Goal: Find specific page/section: Find specific page/section

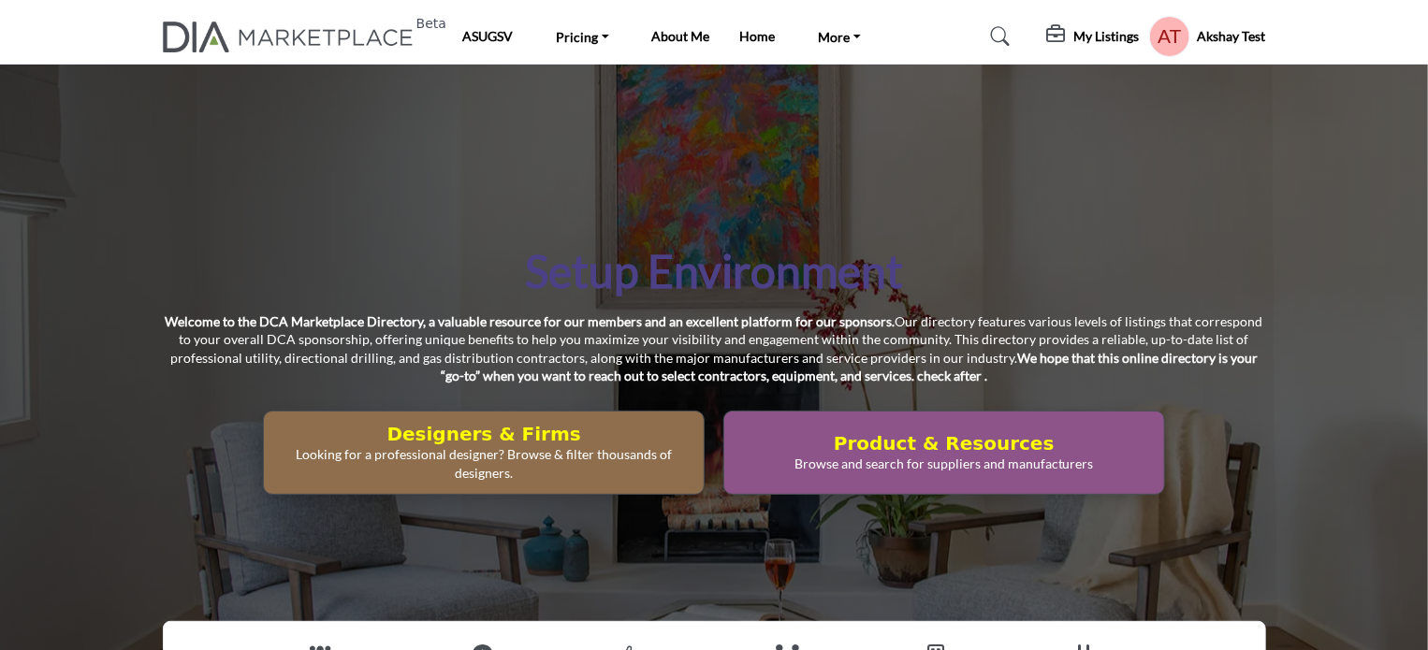
click at [1227, 25] on div "Akshay Test Password & Security My Profile My Interests My Lists My Solutions M…" at bounding box center [1207, 36] width 117 height 41
click at [1210, 36] on span "Log In" at bounding box center [1224, 33] width 35 height 16
click at [1214, 36] on h5 "[PERSON_NAME]" at bounding box center [1214, 36] width 104 height 19
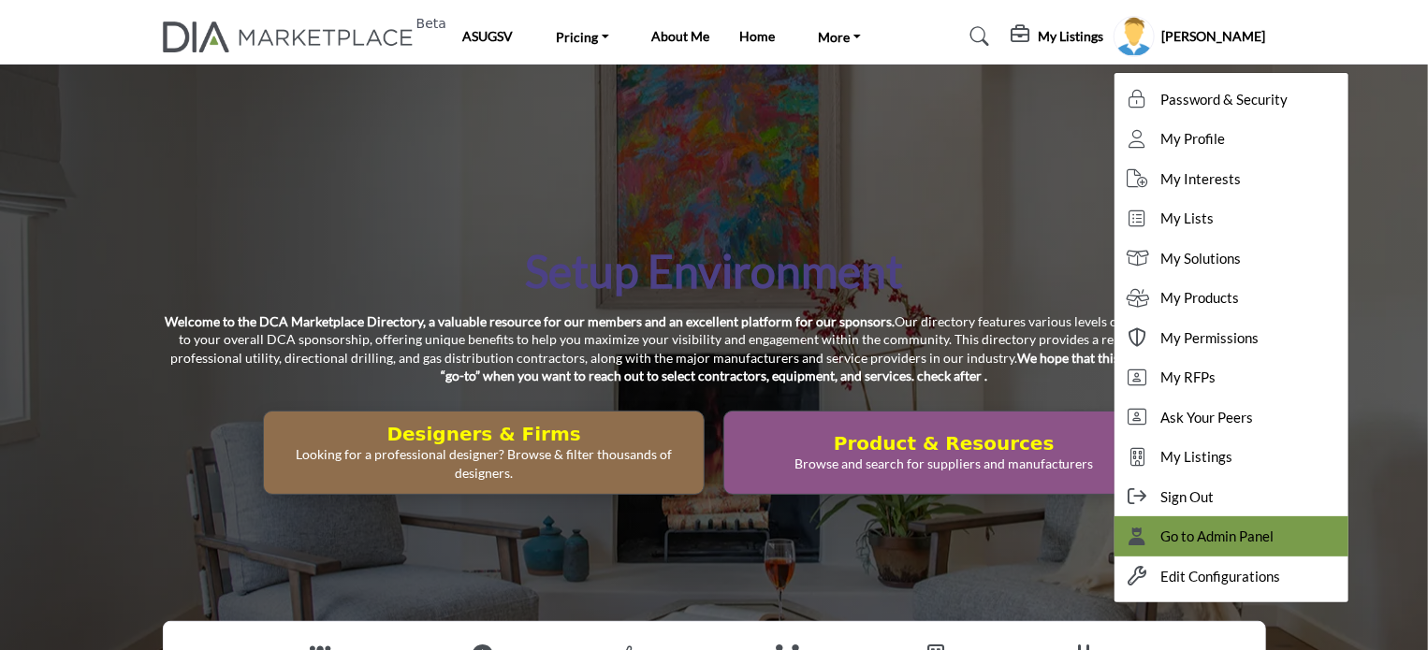
click at [1274, 542] on span "Go to Admin Panel" at bounding box center [1217, 537] width 113 height 22
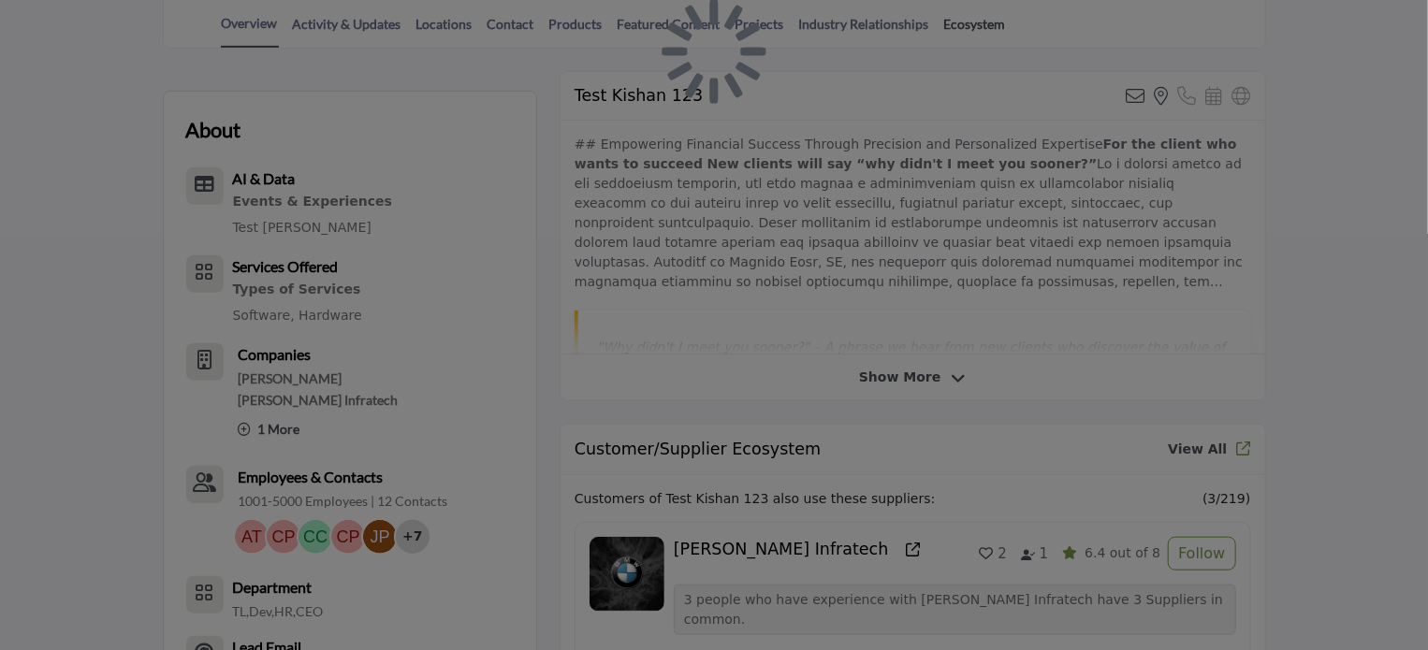
scroll to position [374, 0]
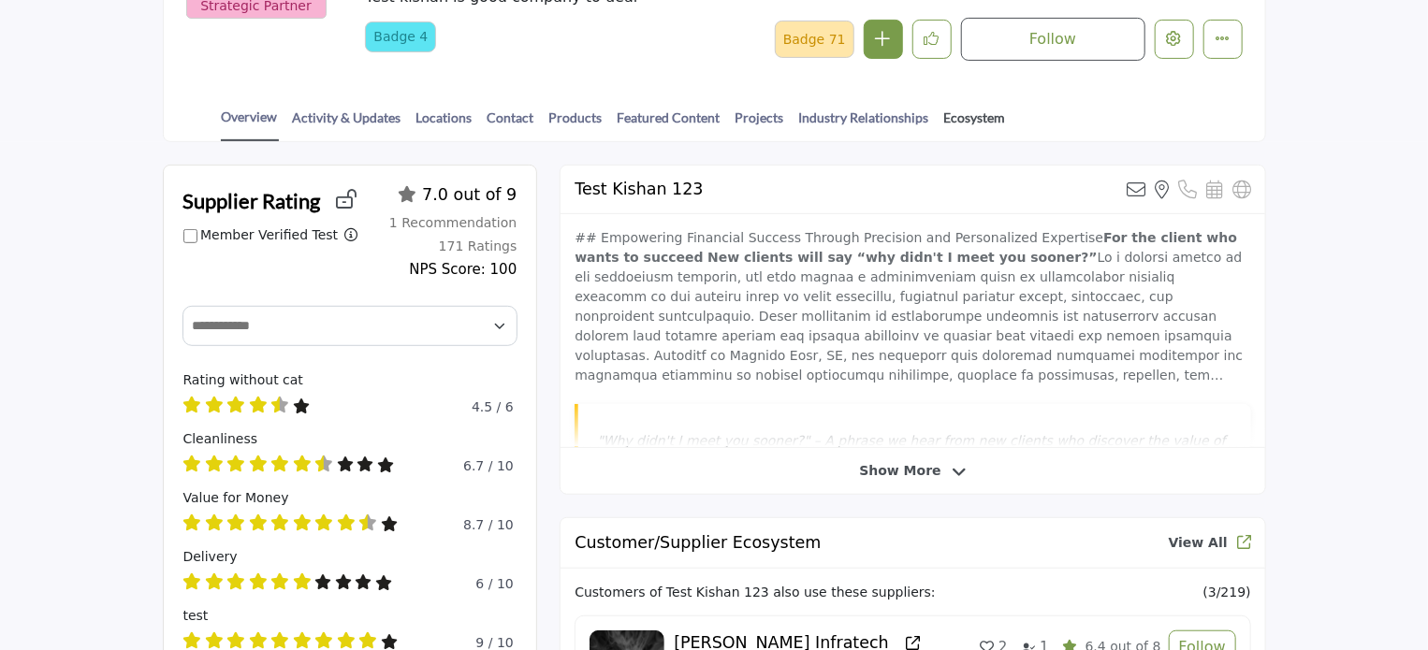
click at [960, 109] on link "Ecosystem" at bounding box center [975, 124] width 64 height 33
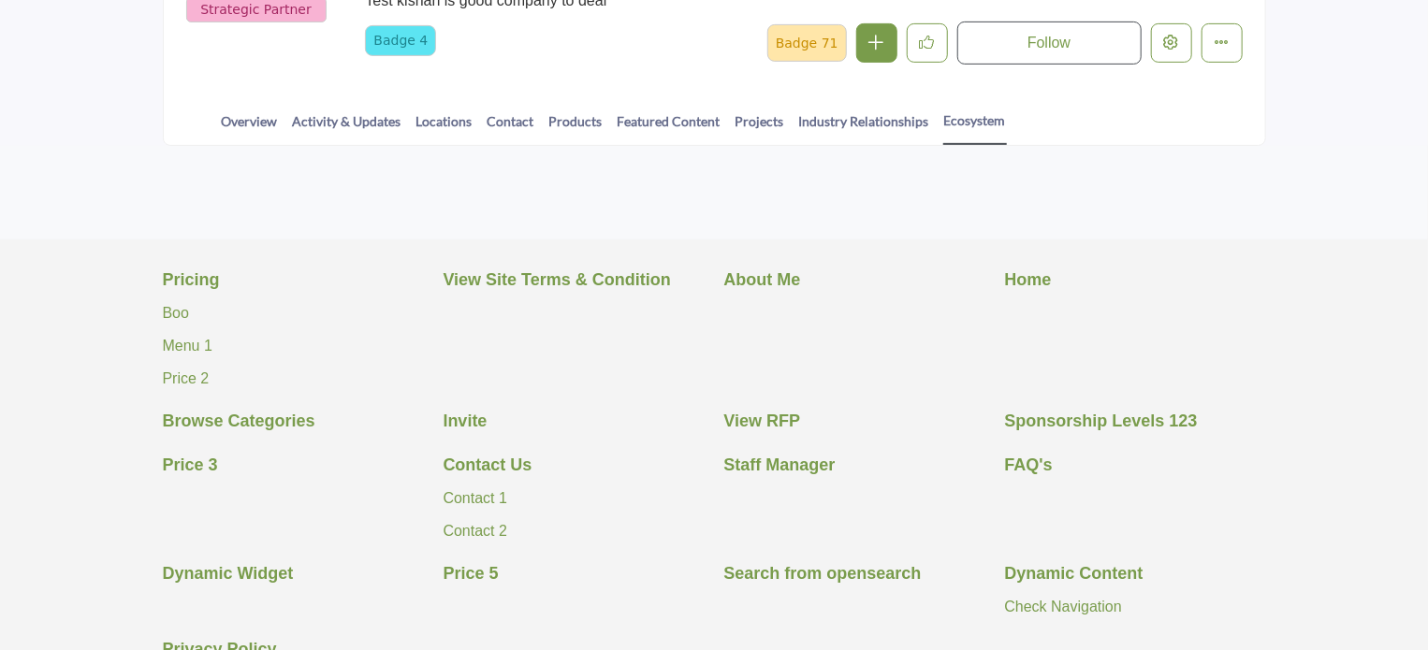
scroll to position [429, 0]
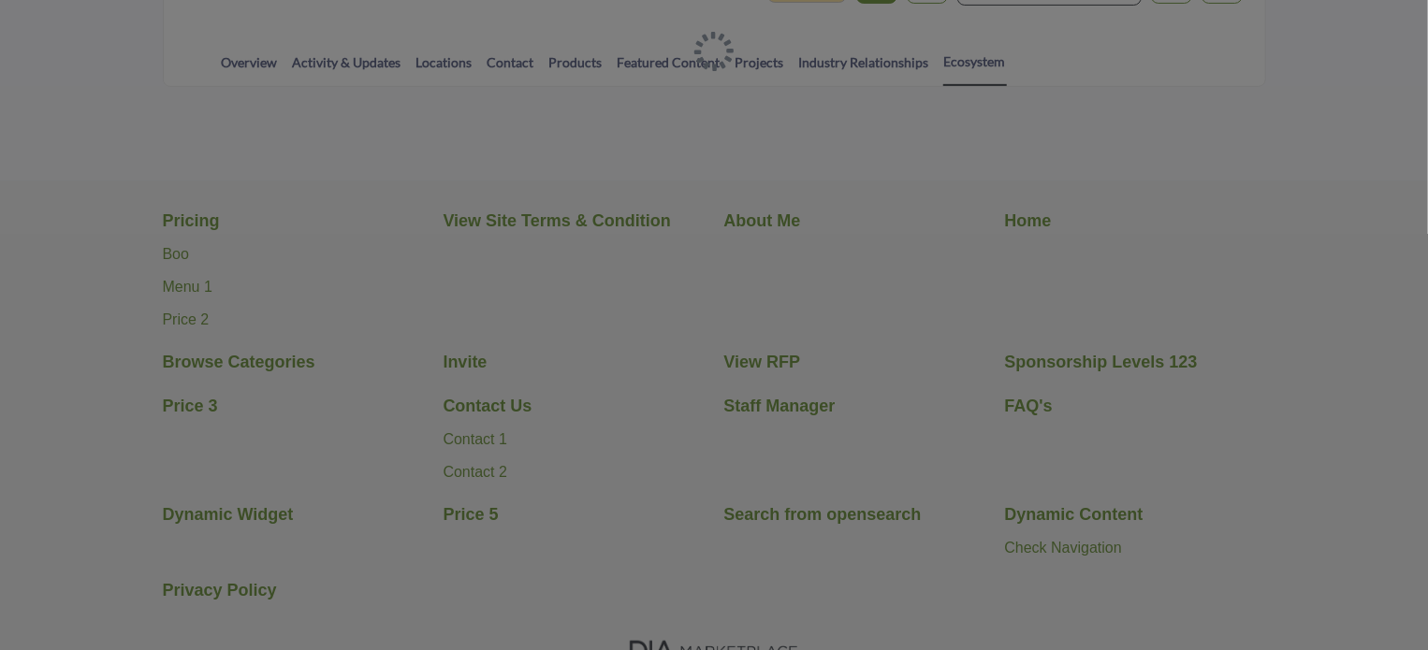
scroll to position [259, 0]
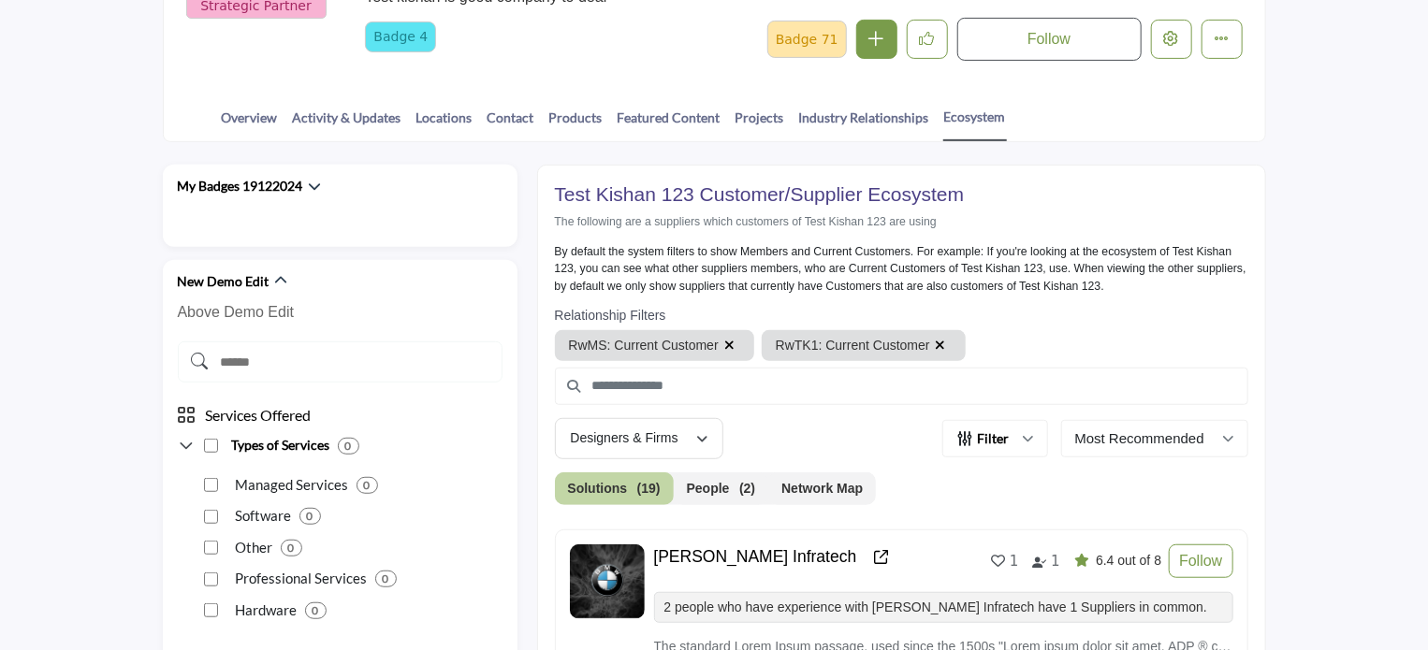
scroll to position [468, 0]
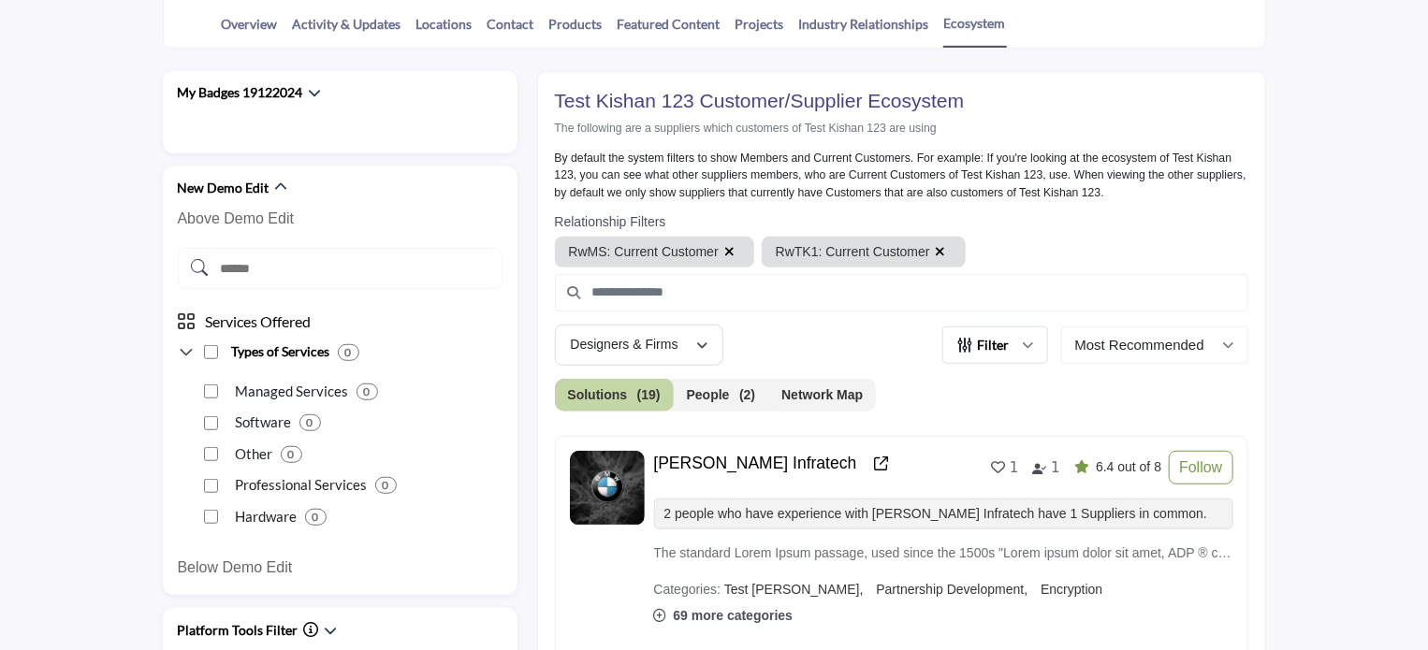
click at [1025, 348] on button "Filter" at bounding box center [995, 344] width 106 height 37
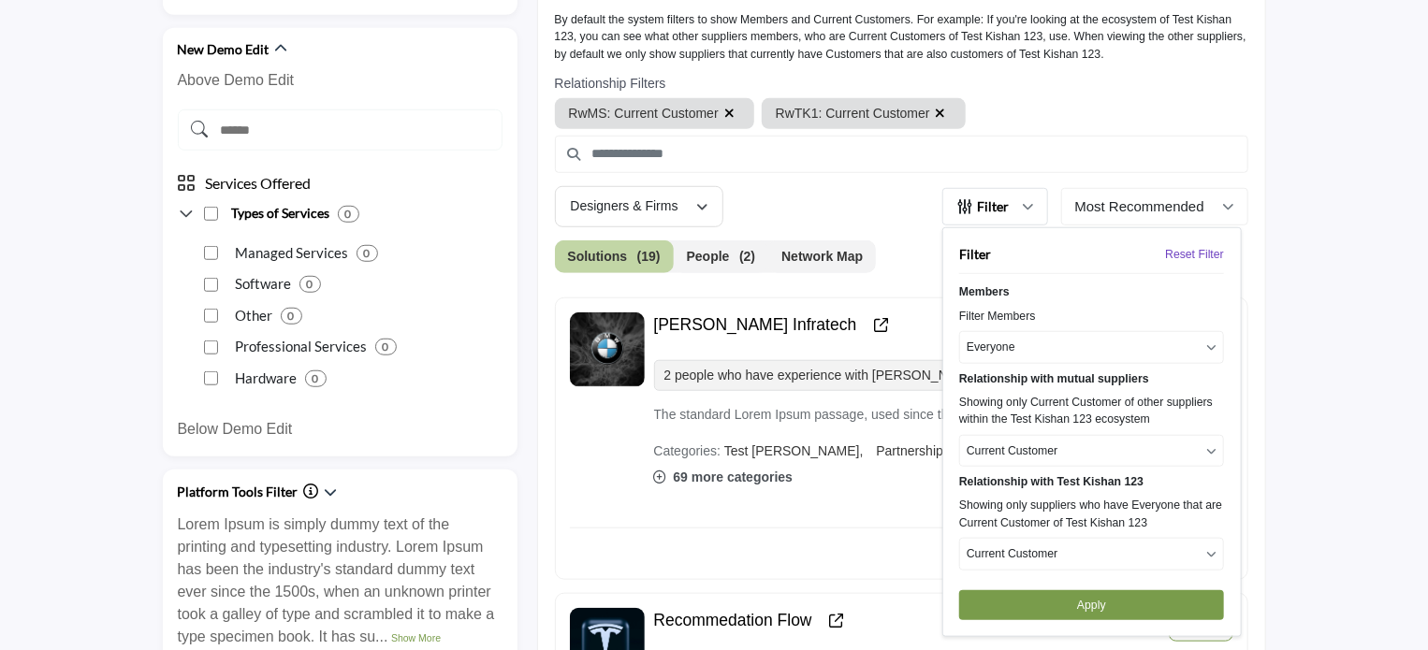
scroll to position [655, 0]
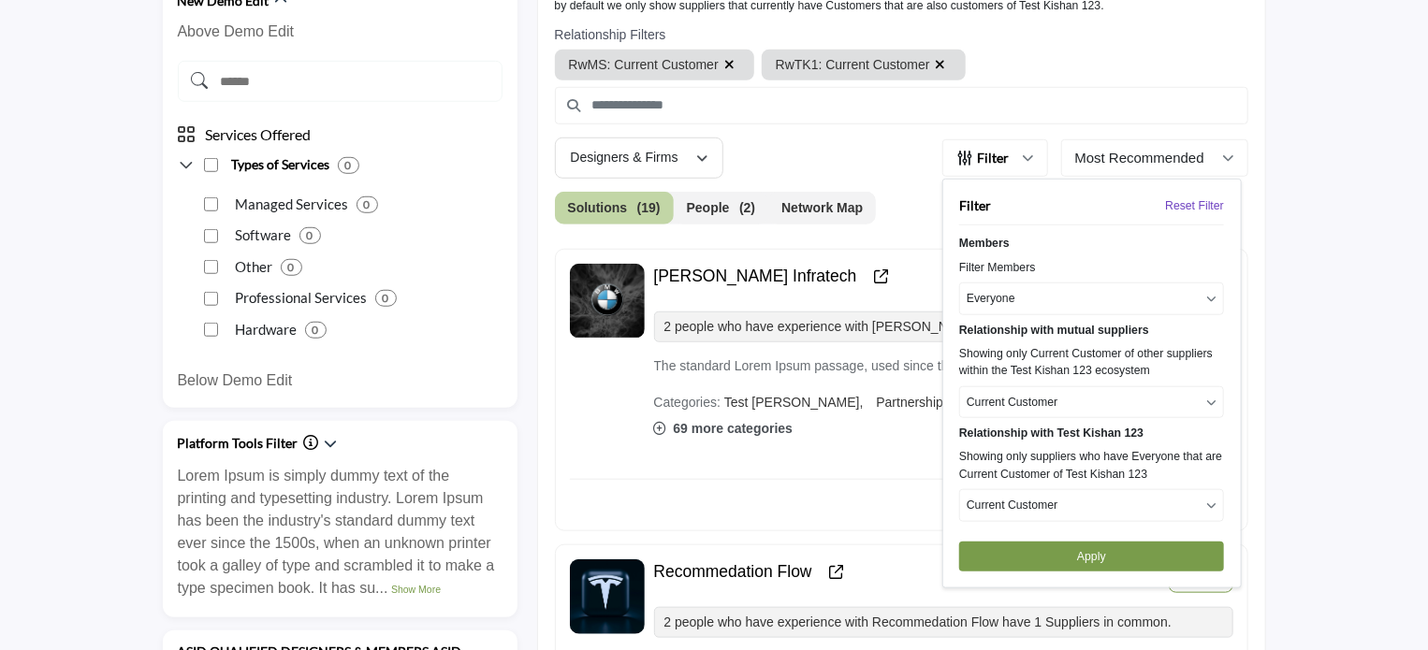
click at [1031, 407] on button "Current Customer" at bounding box center [1091, 402] width 265 height 32
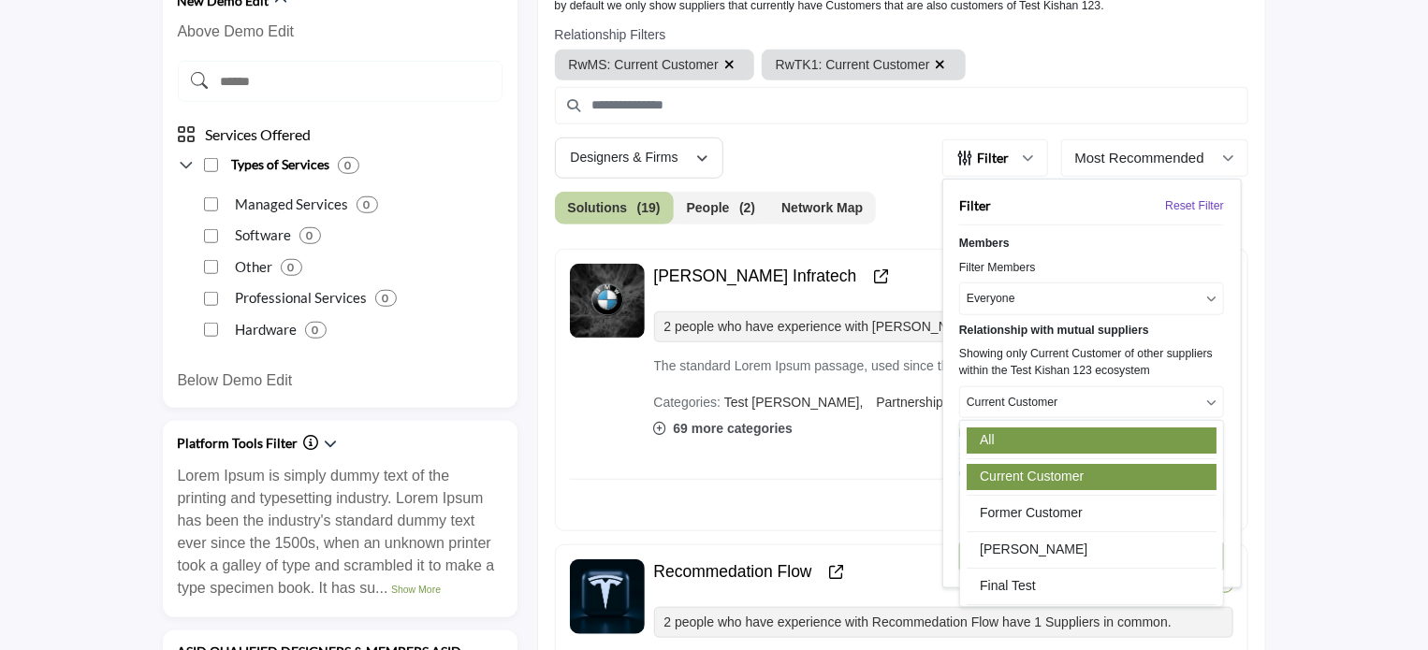
click at [1014, 436] on link "All" at bounding box center [1091, 441] width 250 height 26
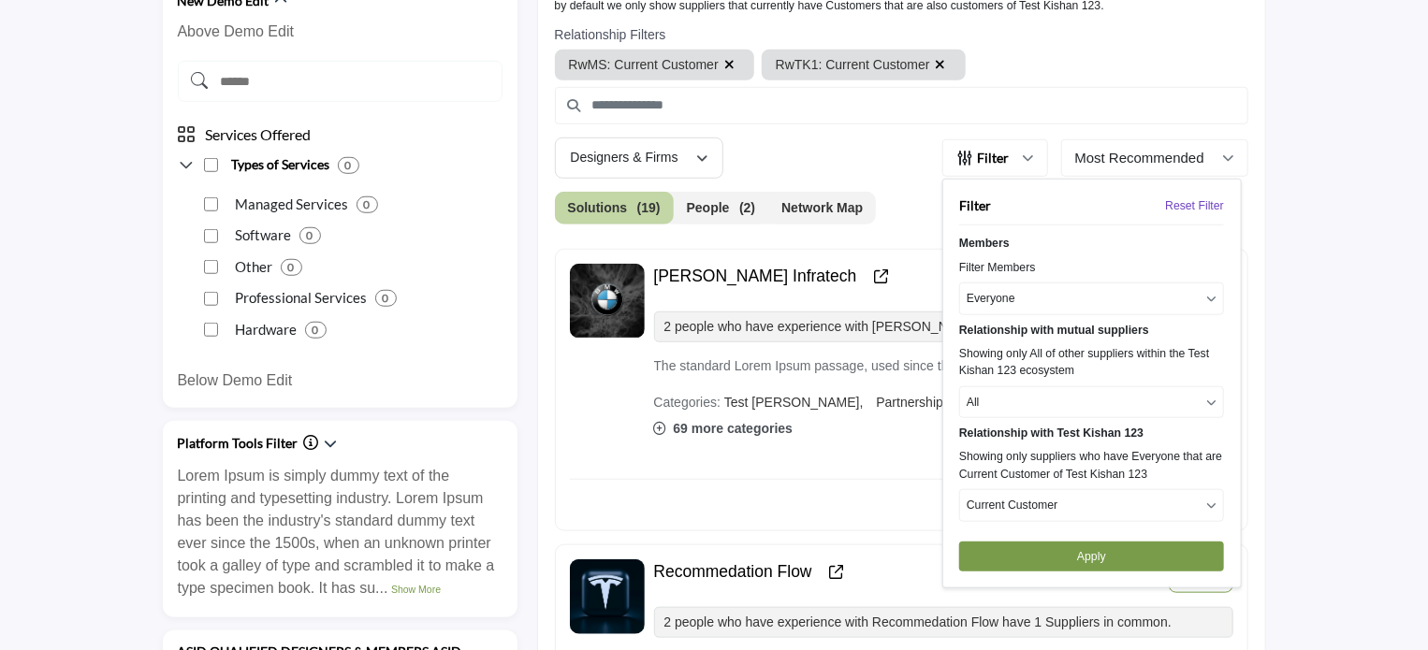
click at [1032, 503] on p "Current Customer" at bounding box center [1011, 505] width 91 height 17
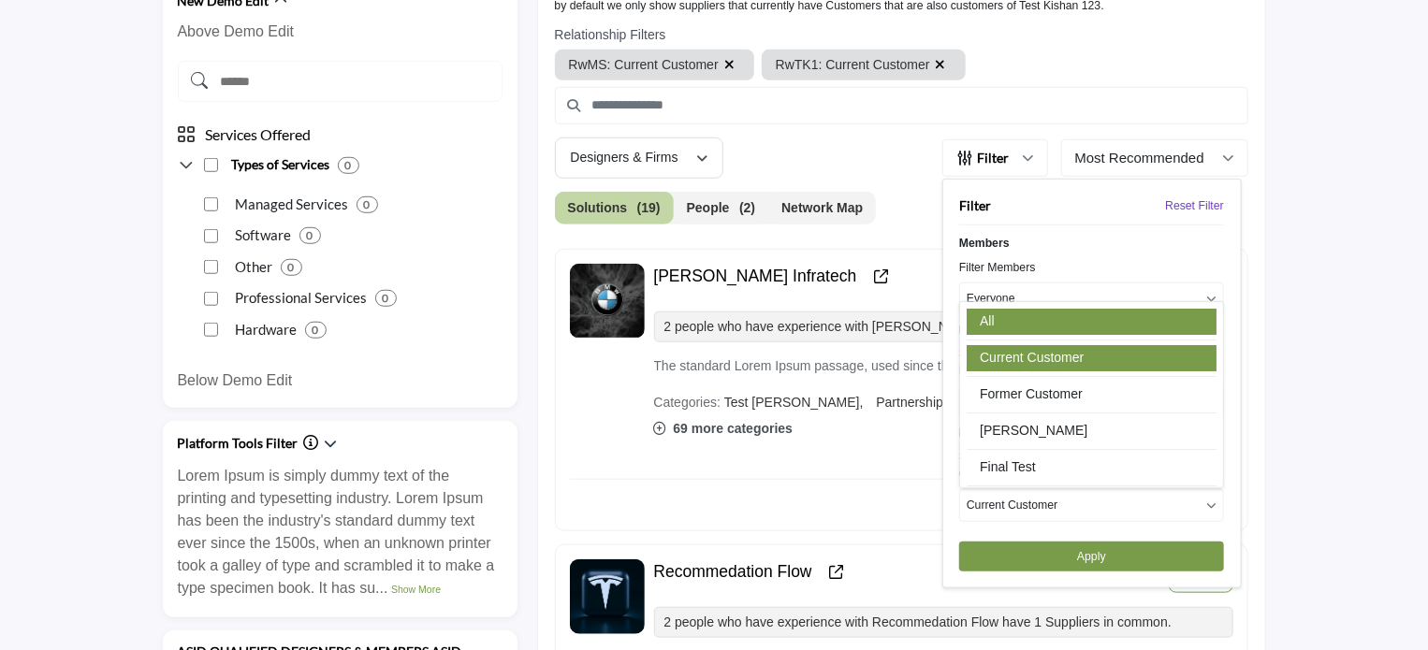
click at [1003, 319] on link "All" at bounding box center [1091, 322] width 250 height 26
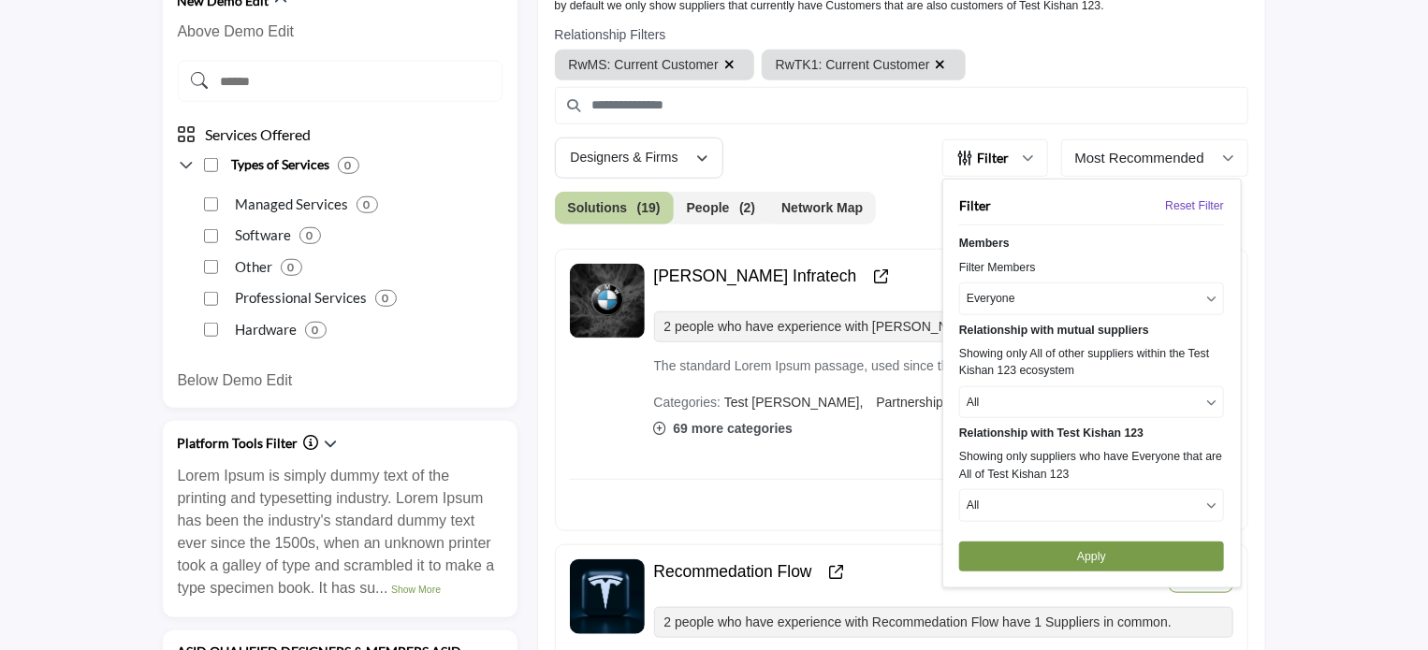
click at [1095, 556] on button "Apply" at bounding box center [1091, 557] width 265 height 30
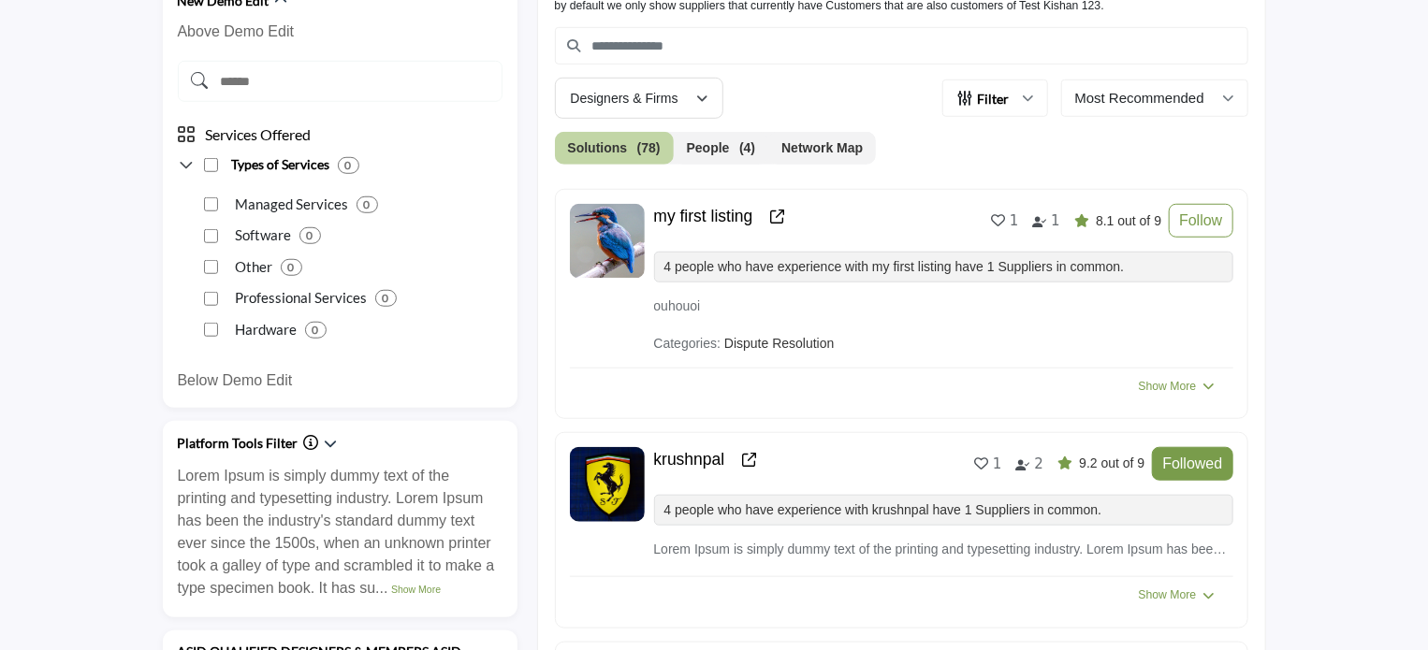
click at [829, 139] on button "Network Map" at bounding box center [822, 148] width 108 height 33
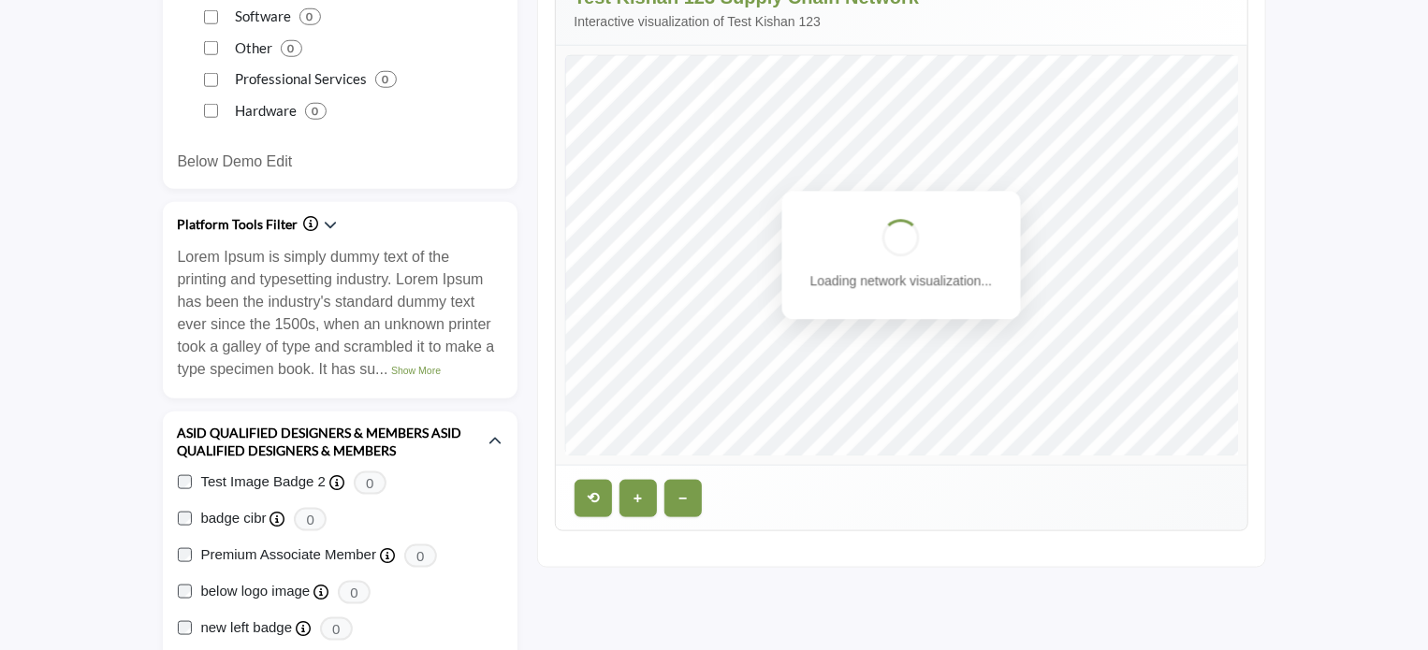
scroll to position [842, 0]
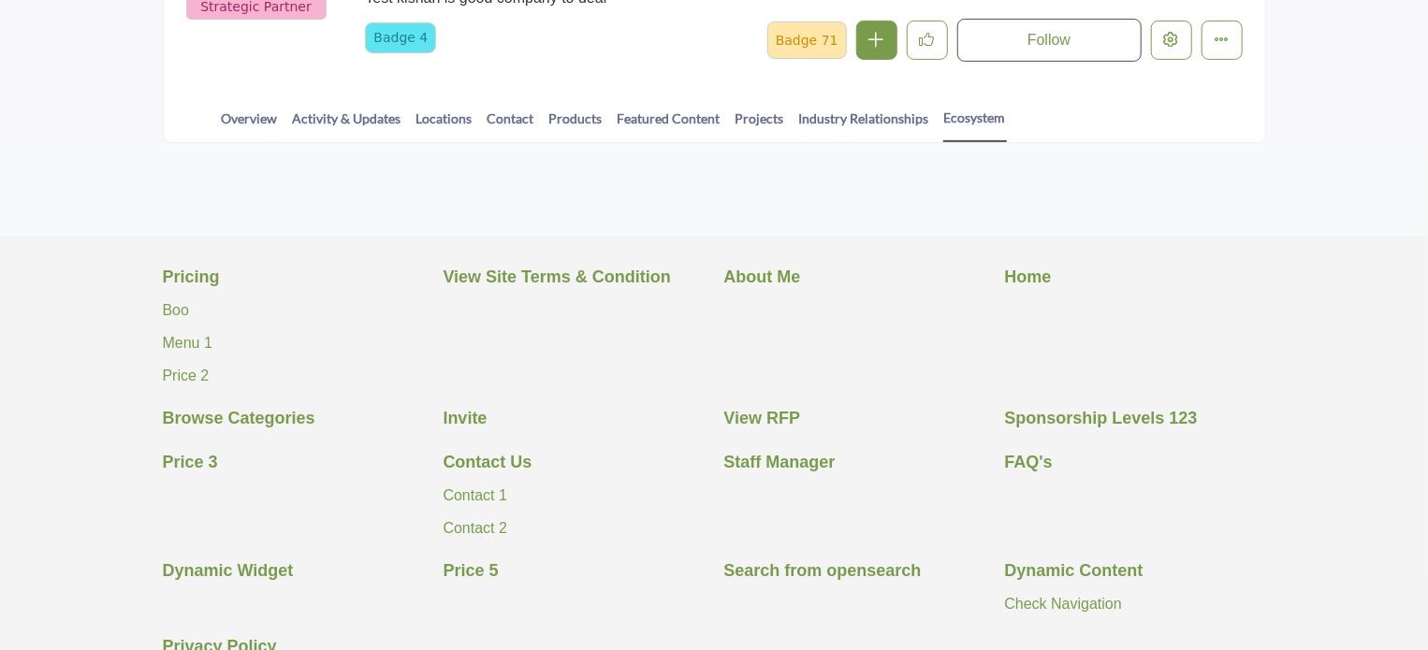
scroll to position [374, 0]
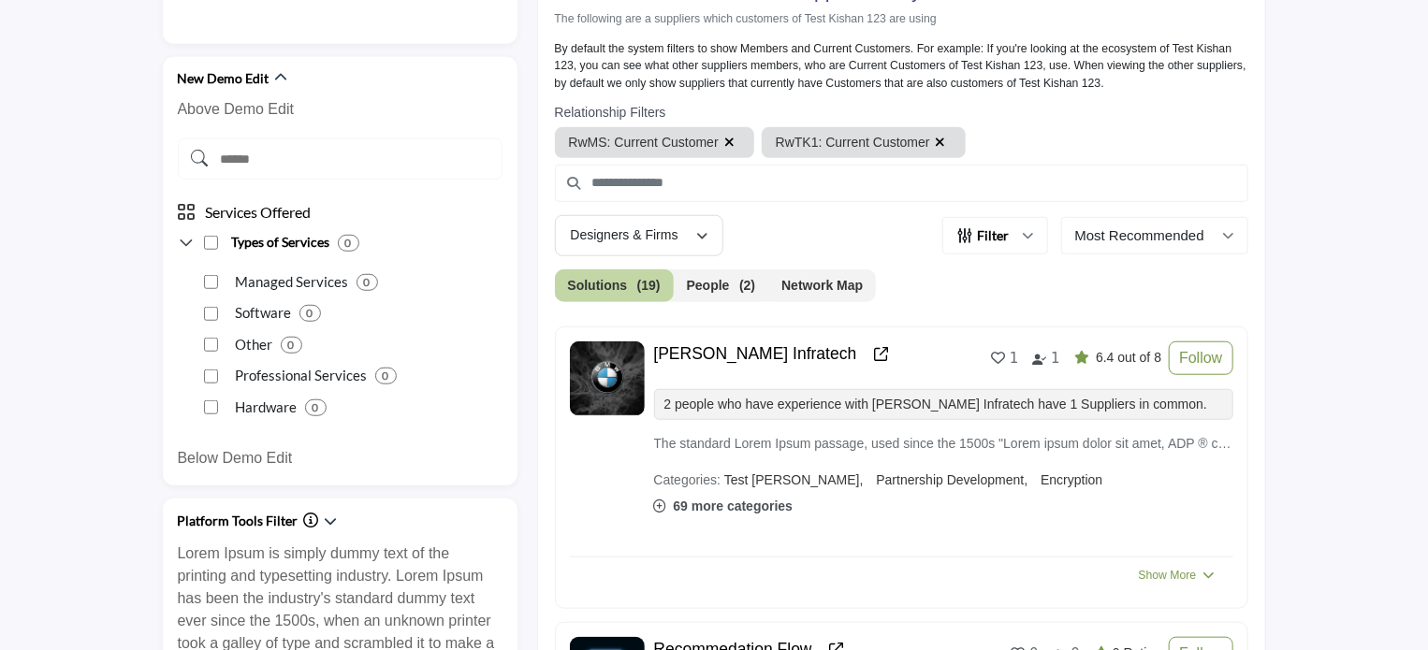
scroll to position [655, 0]
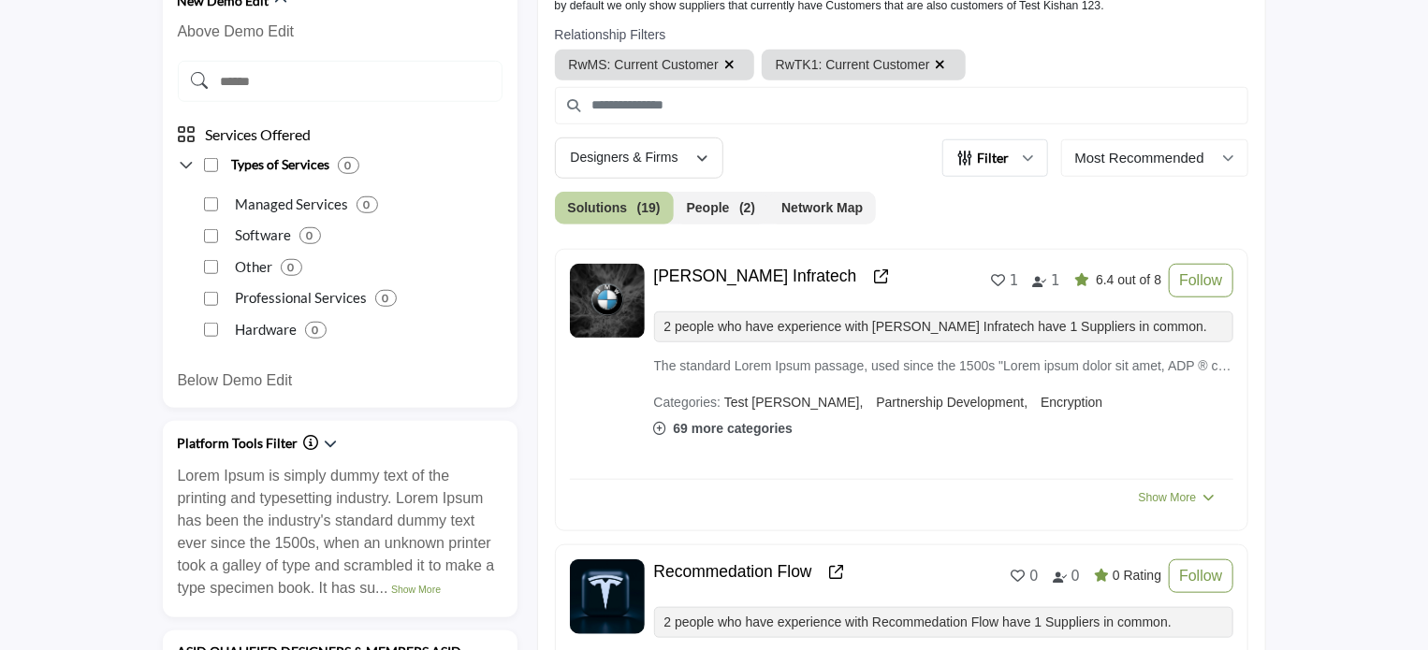
click at [1028, 158] on icon "button" at bounding box center [1027, 157] width 11 height 11
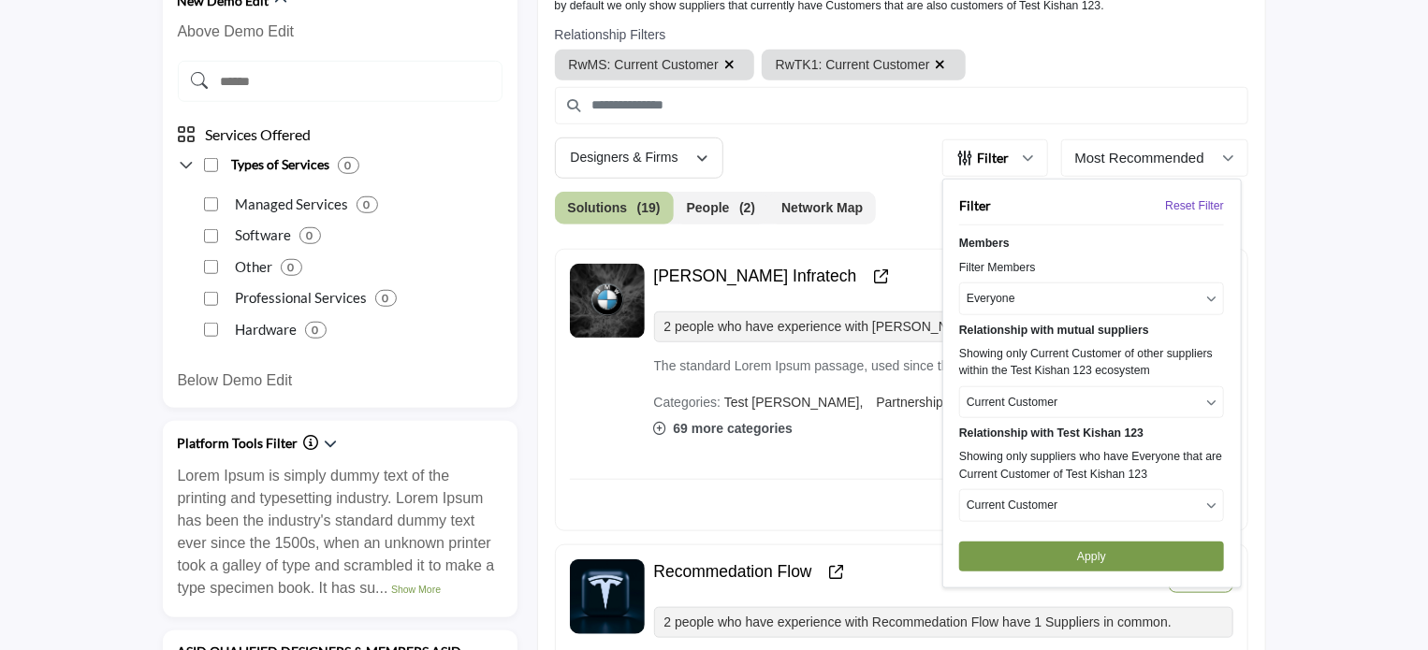
click at [1067, 392] on button "Current Customer" at bounding box center [1091, 402] width 265 height 32
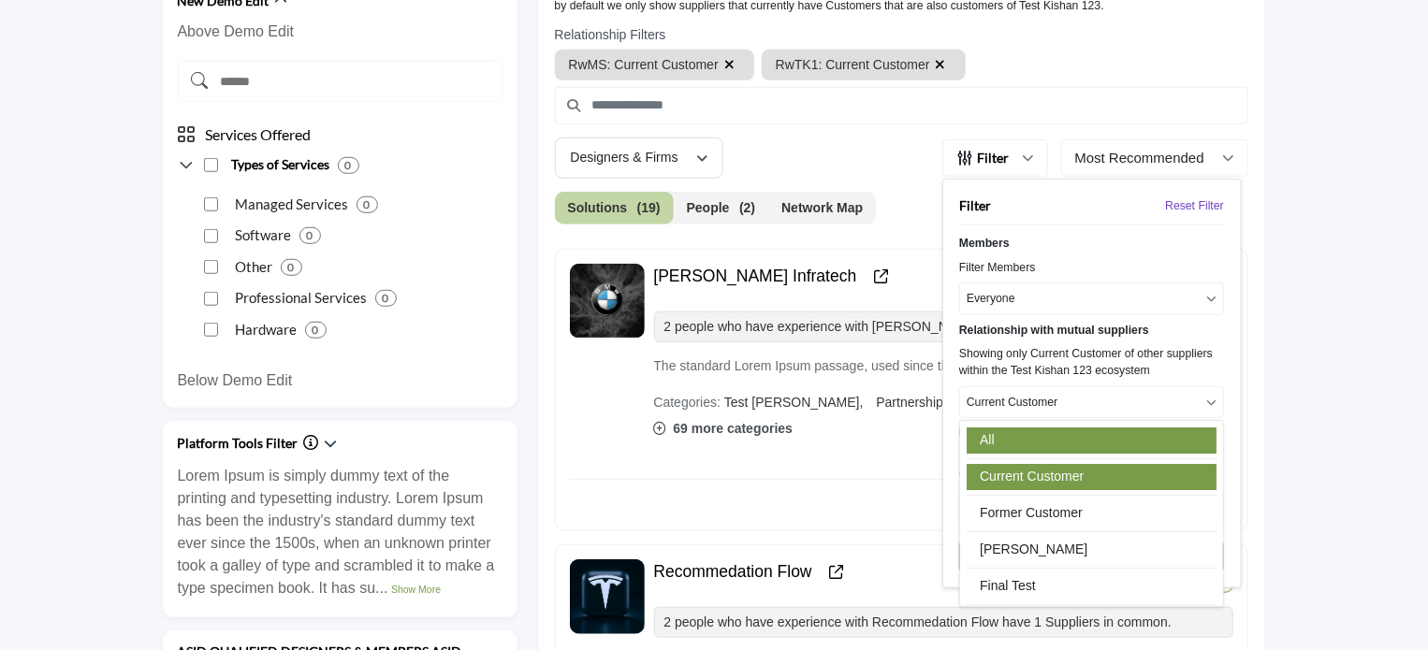
click at [981, 437] on link "All" at bounding box center [1091, 441] width 250 height 26
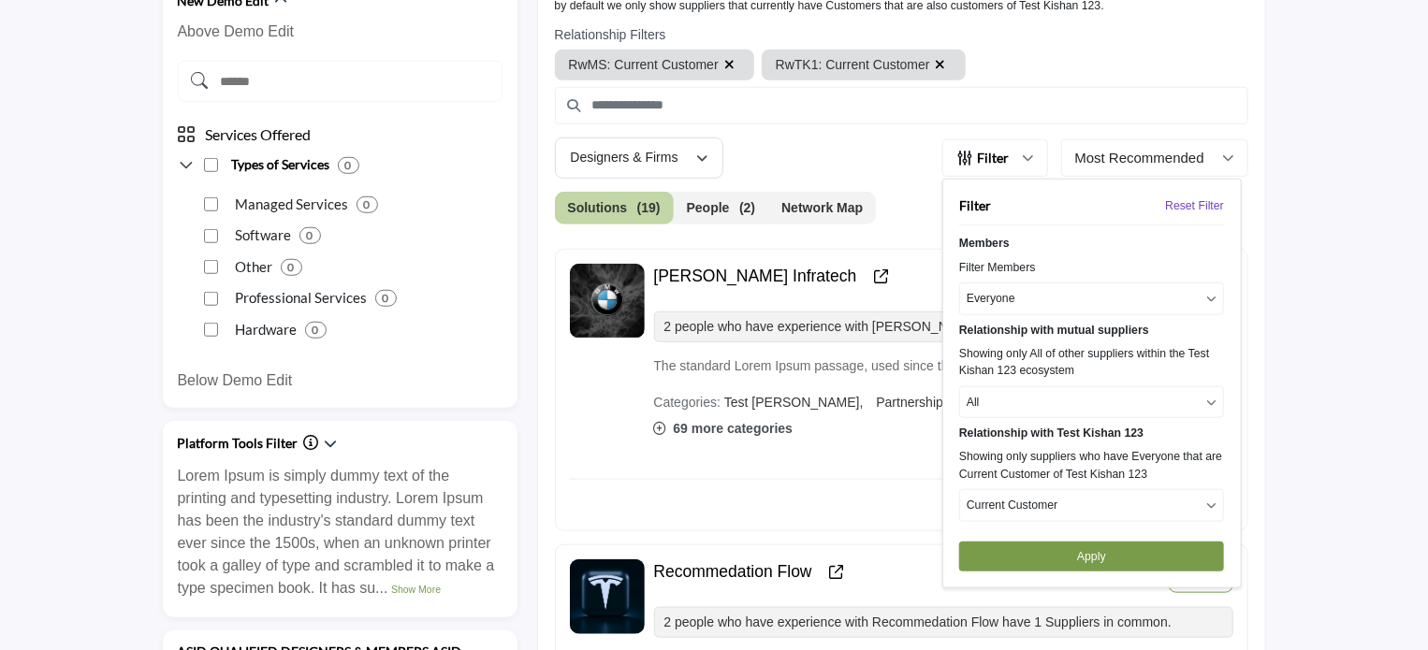
click at [1010, 499] on p "Current Customer" at bounding box center [1011, 505] width 91 height 17
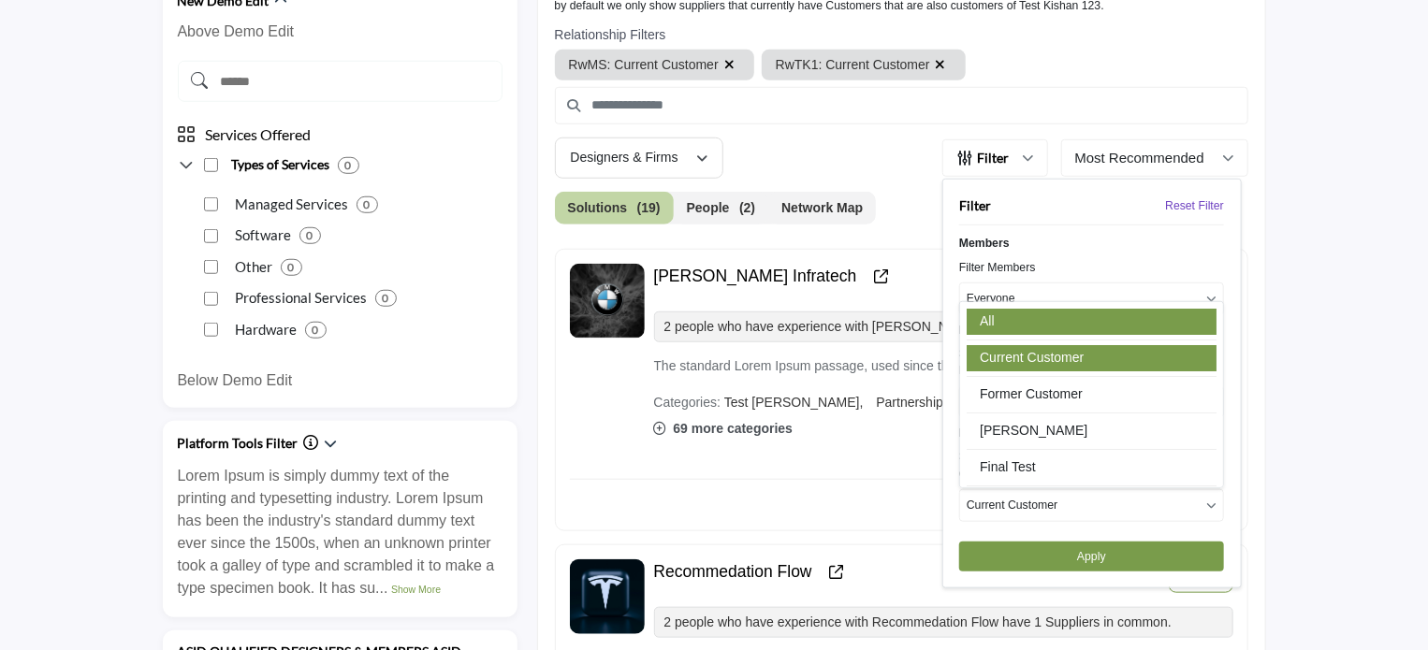
click at [990, 315] on link "All" at bounding box center [1091, 322] width 250 height 26
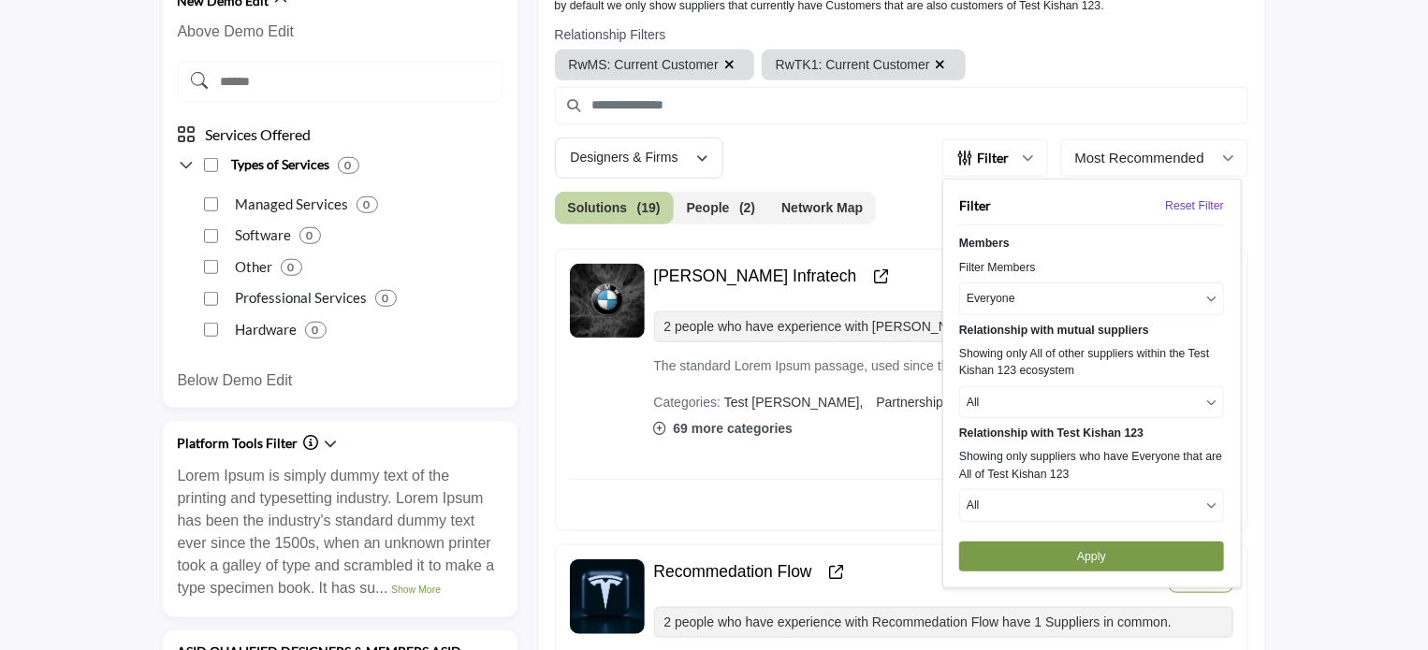
click at [1065, 555] on button "Apply" at bounding box center [1091, 557] width 265 height 30
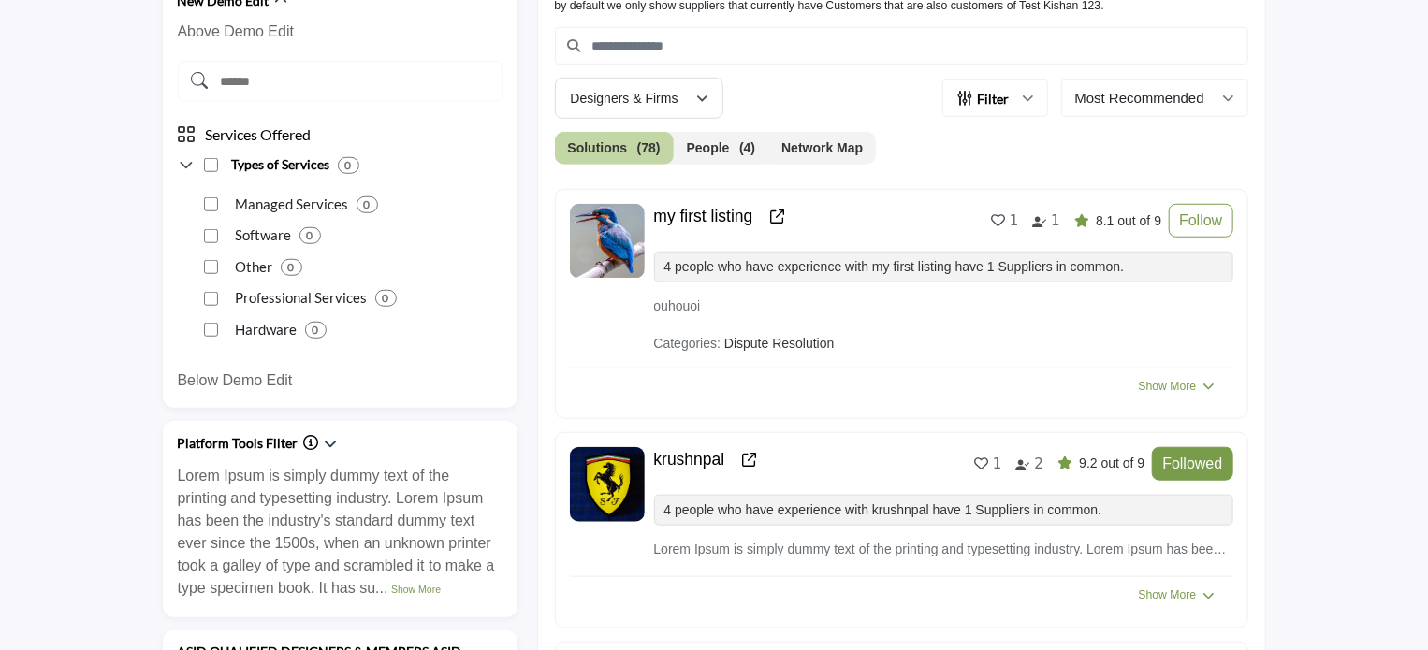
click at [821, 145] on button "Network Map" at bounding box center [822, 148] width 108 height 33
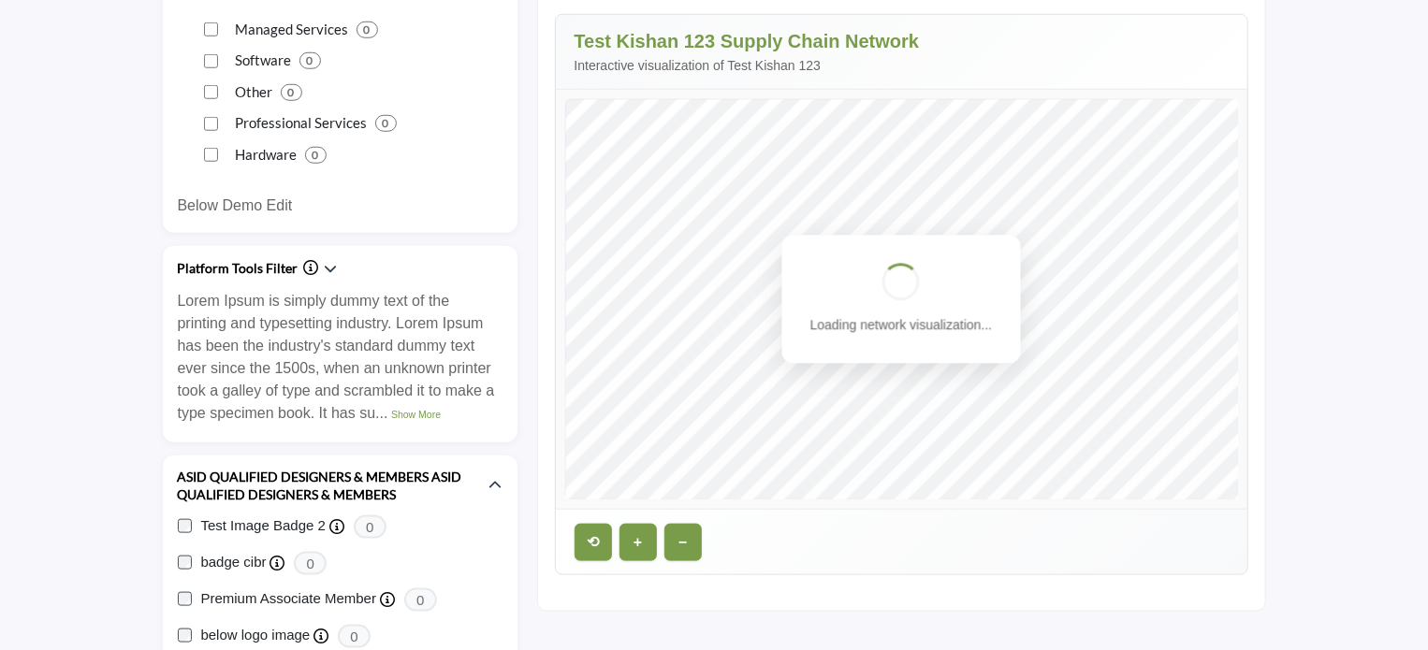
scroll to position [842, 0]
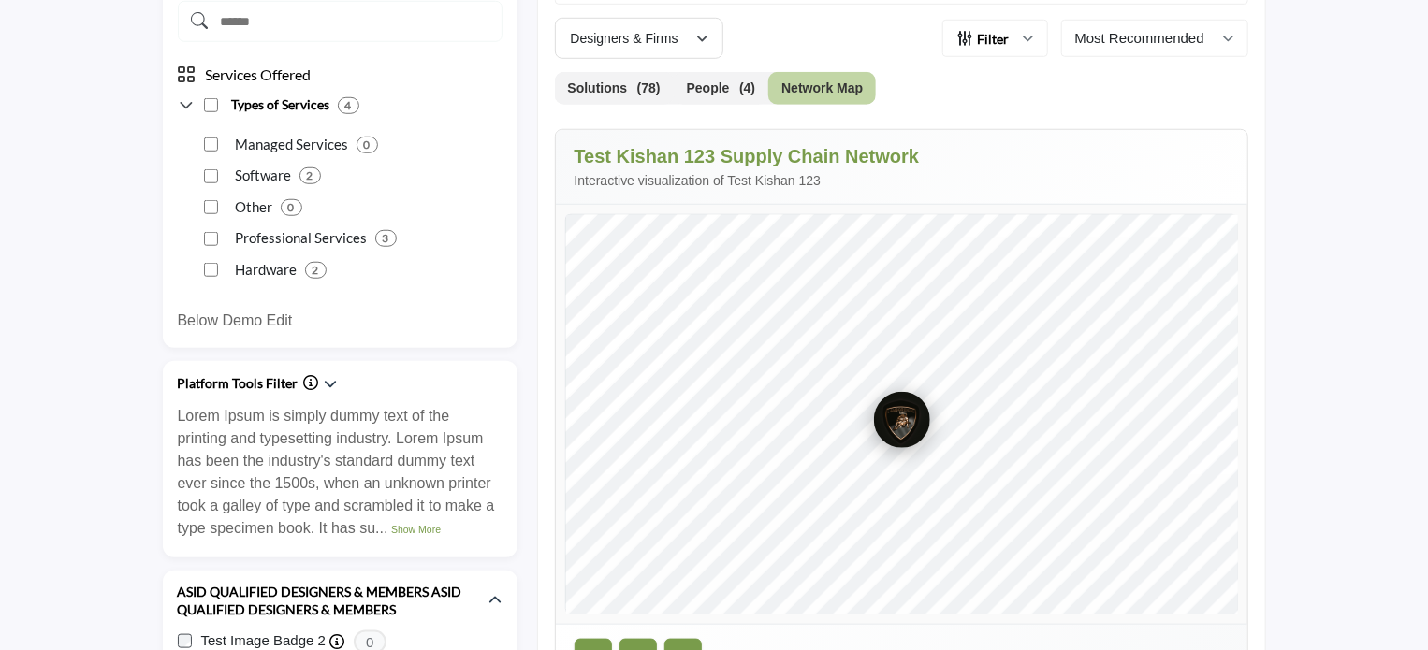
scroll to position [748, 0]
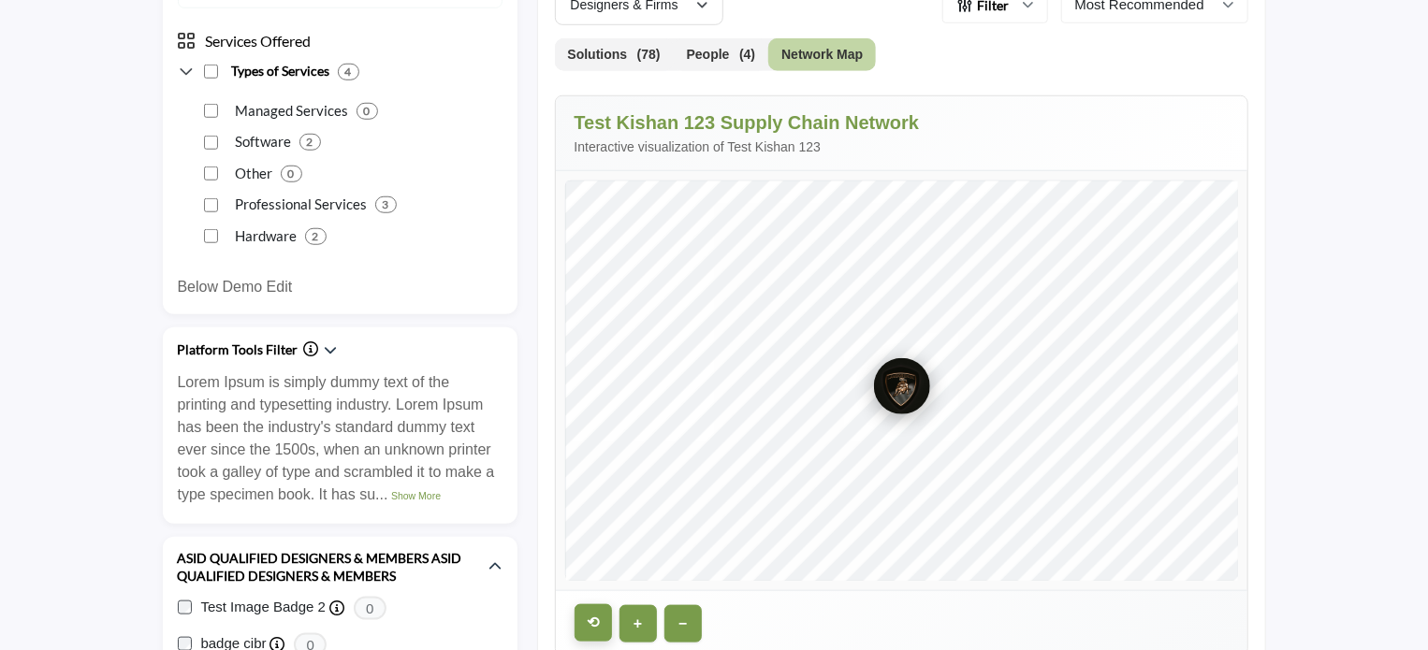
click at [597, 623] on button "⟲" at bounding box center [592, 622] width 37 height 37
